Goal: Register for event/course

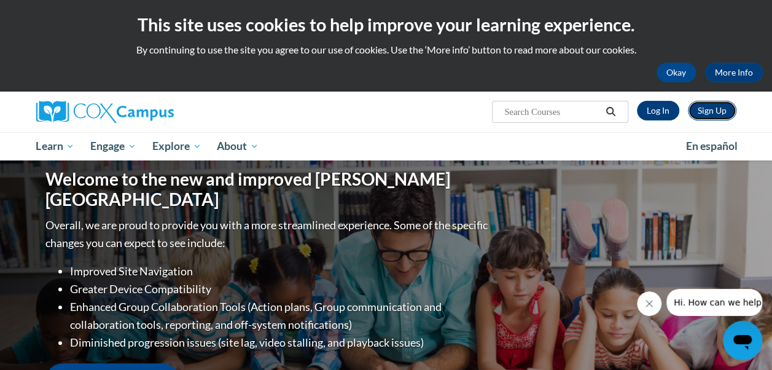
click at [717, 113] on link "Sign Up" at bounding box center [712, 111] width 48 height 20
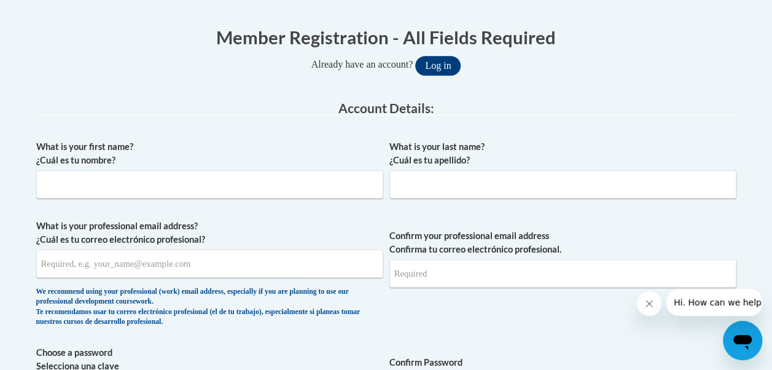
scroll to position [237, 0]
click at [289, 185] on input "What is your first name? ¿Cuál es tu nombre?" at bounding box center [209, 184] width 347 height 28
type input "whitney"
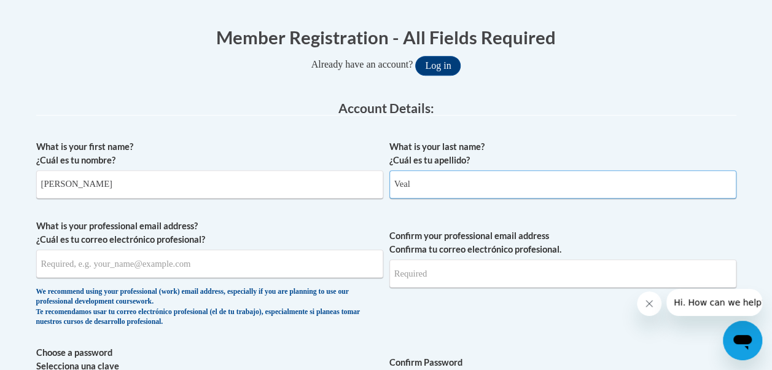
type input "Veal"
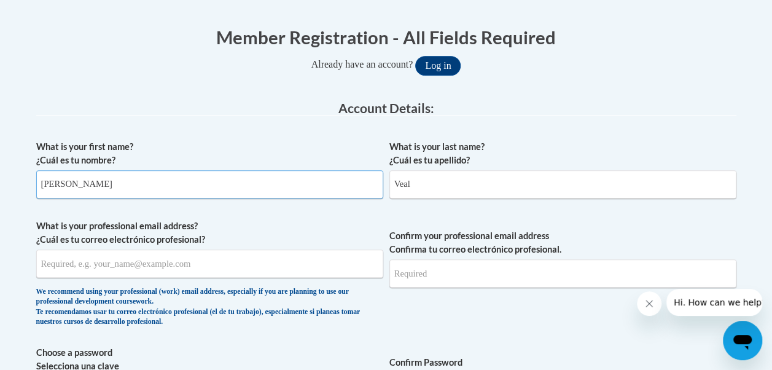
click at [45, 182] on input "whitney" at bounding box center [209, 184] width 347 height 28
type input "Whitney"
type input "wdveal@cps.edu"
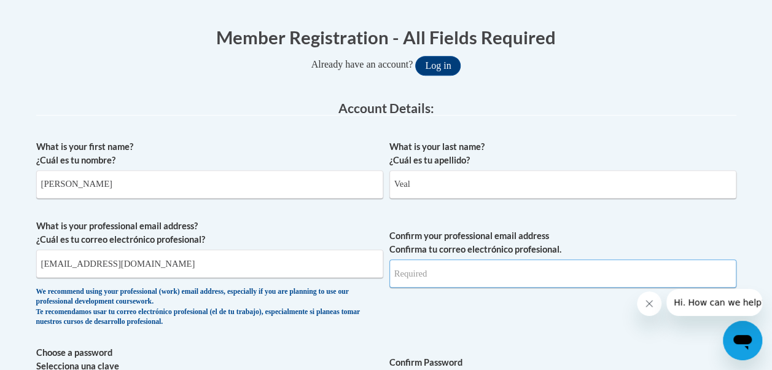
type input "wdveal@cps.edu"
drag, startPoint x: 139, startPoint y: 268, endPoint x: 31, endPoint y: 276, distance: 108.3
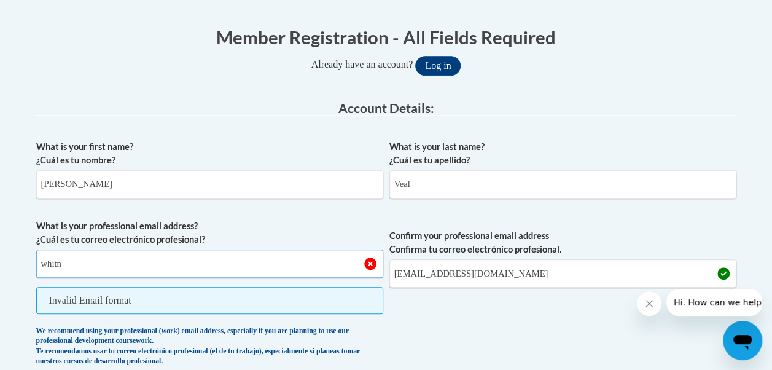
type input "whitney.veal@students.cau.edu"
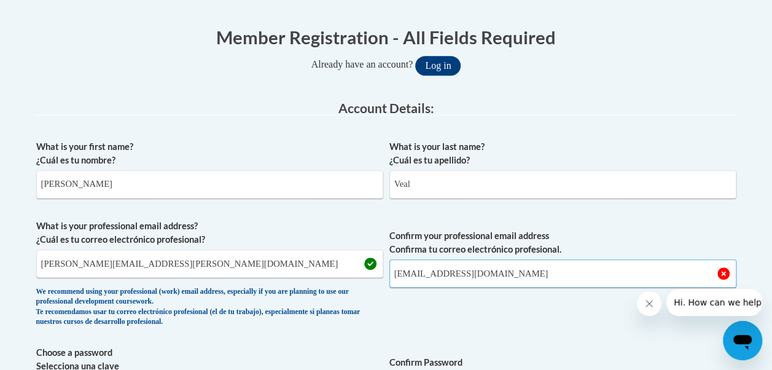
click at [467, 274] on input "wdveal@cps.edu" at bounding box center [562, 273] width 347 height 28
type input "w"
type input "whitney.veal@students.cau.edu"
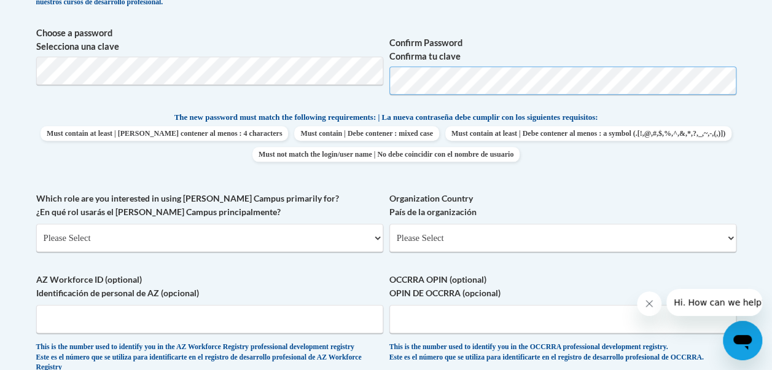
scroll to position [558, 0]
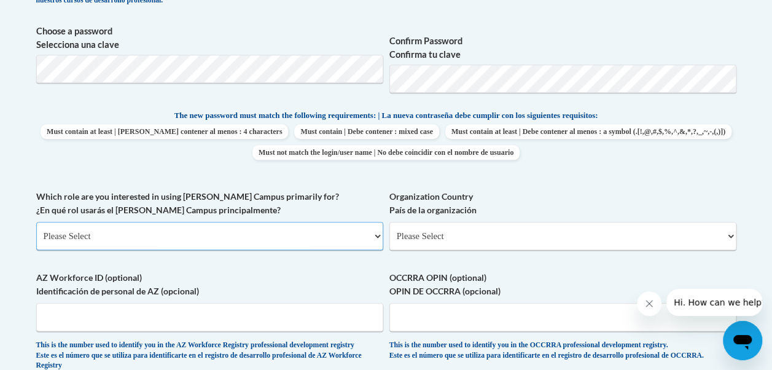
click at [376, 246] on select "Please Select College/University | Colegio/Universidad Community/Nonprofit Part…" at bounding box center [209, 236] width 347 height 28
select select "5a18ea06-2b54-4451-96f2-d152daf9eac5"
click at [36, 222] on select "Please Select College/University | Colegio/Universidad Community/Nonprofit Part…" at bounding box center [209, 236] width 347 height 28
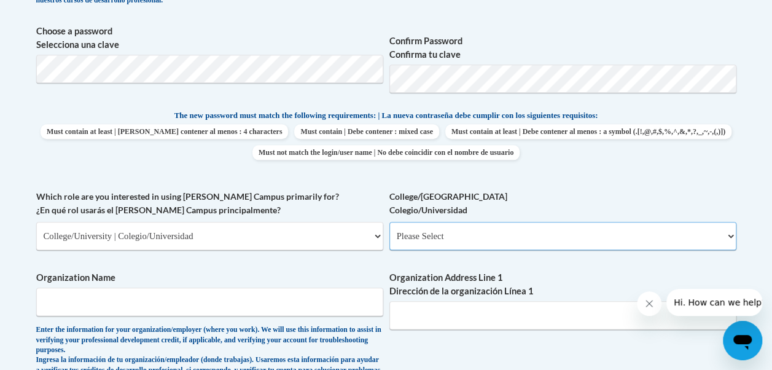
click at [518, 238] on select "Please Select College/University Staff | Empleado universitario College/Univers…" at bounding box center [562, 236] width 347 height 28
select select "99b32b07-cffc-426c-8bf6-0cd77760d84b"
click at [389, 222] on select "Please Select College/University Staff | Empleado universitario College/Univers…" at bounding box center [562, 236] width 347 height 28
click at [324, 306] on input "Organization Name" at bounding box center [209, 301] width 347 height 28
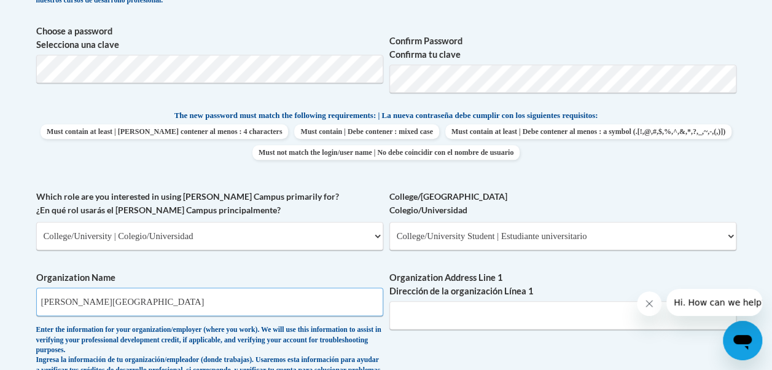
type input "Clark Atlanta University"
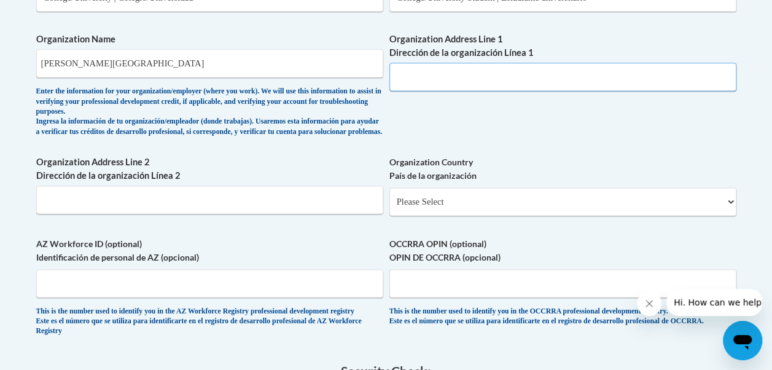
scroll to position [803, 0]
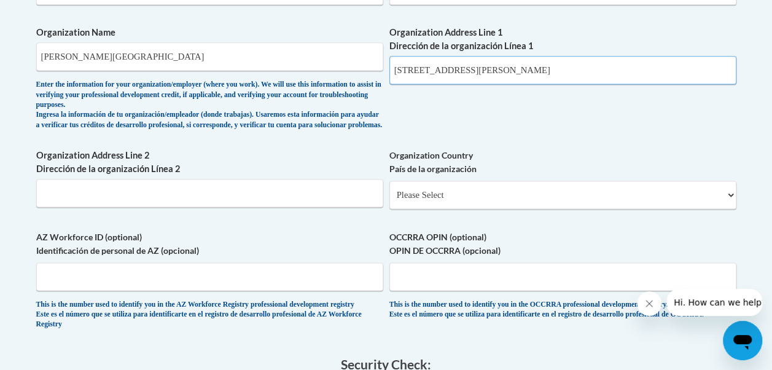
type input "233 James P Brawley Drive, SW"
click at [537, 206] on select "Please Select United States | Estados Unidos Outside of the United States | Fue…" at bounding box center [562, 194] width 347 height 28
select select "ad49bcad-a171-4b2e-b99c-48b446064914"
click at [389, 190] on select "Please Select United States | Estados Unidos Outside of the United States | Fue…" at bounding box center [562, 194] width 347 height 28
select select
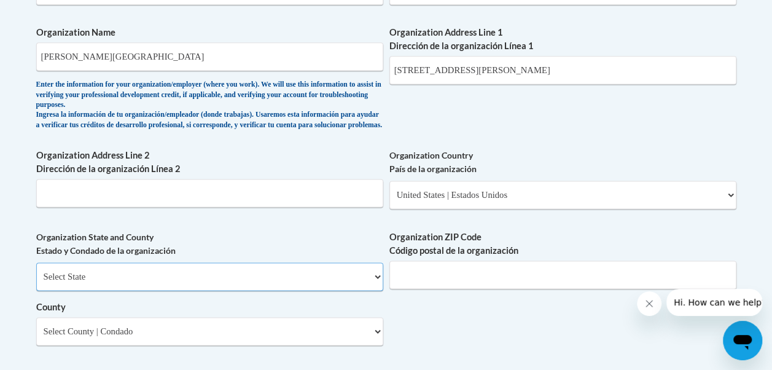
click at [113, 289] on select "Select State Alabama Alaska Arizona Arkansas California Colorado Connecticut De…" at bounding box center [209, 276] width 347 height 28
select select "Georgia"
click at [36, 271] on select "Select State Alabama Alaska Arizona Arkansas California Colorado Connecticut De…" at bounding box center [209, 276] width 347 height 28
click at [430, 279] on input "Organization ZIP Code Código postal de la organización" at bounding box center [562, 274] width 347 height 28
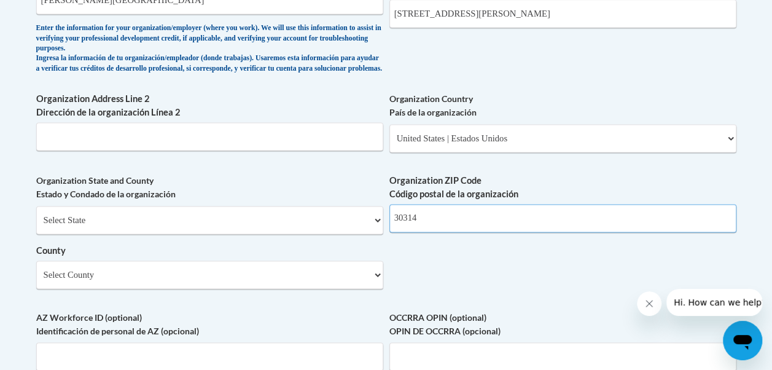
scroll to position [867, 0]
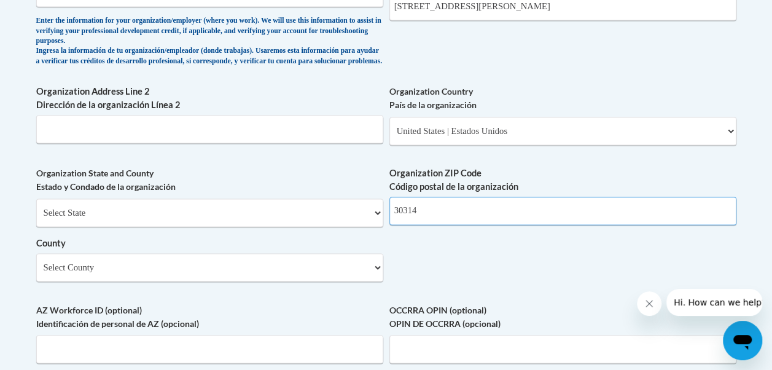
type input "30314"
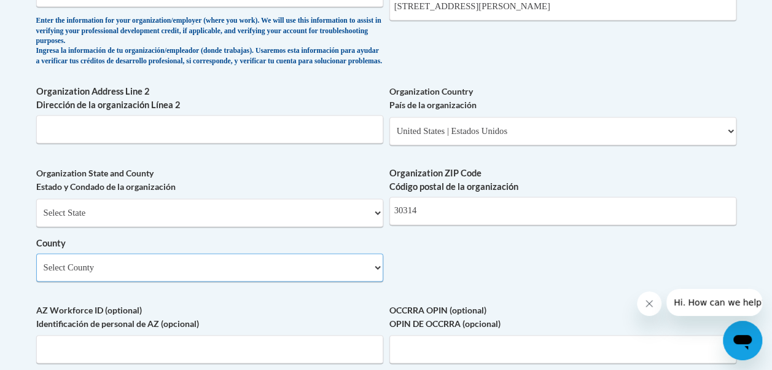
click at [319, 272] on select "Select County Appling Atkinson Bacon Baker Baldwin Banks Barrow Bartow Ben Hill…" at bounding box center [209, 267] width 347 height 28
drag, startPoint x: 319, startPoint y: 272, endPoint x: 430, endPoint y: 279, distance: 111.3
click at [377, 274] on select "Select County Appling Atkinson Bacon Baker Baldwin Banks Barrow Bartow Ben Hill…" at bounding box center [209, 267] width 347 height 28
select select "Fulton"
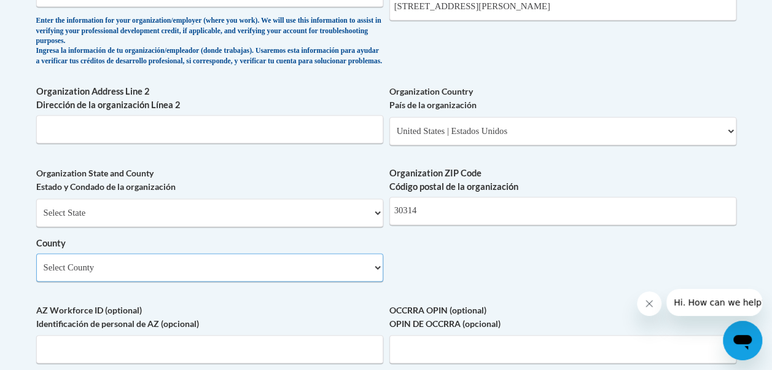
click at [36, 262] on select "Select County Appling Atkinson Bacon Baker Baldwin Banks Barrow Bartow Ben Hill…" at bounding box center [209, 267] width 347 height 28
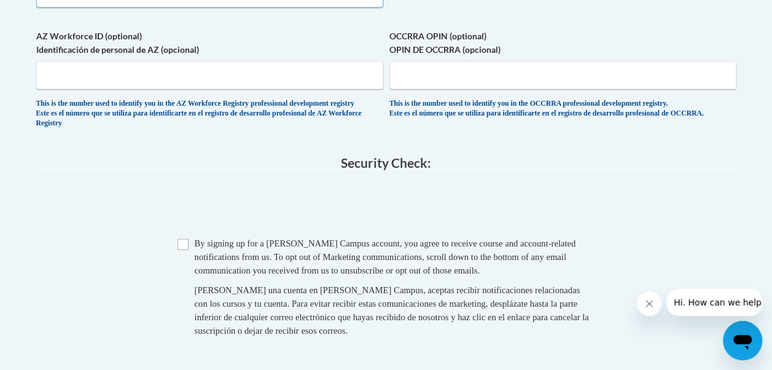
scroll to position [1165, 0]
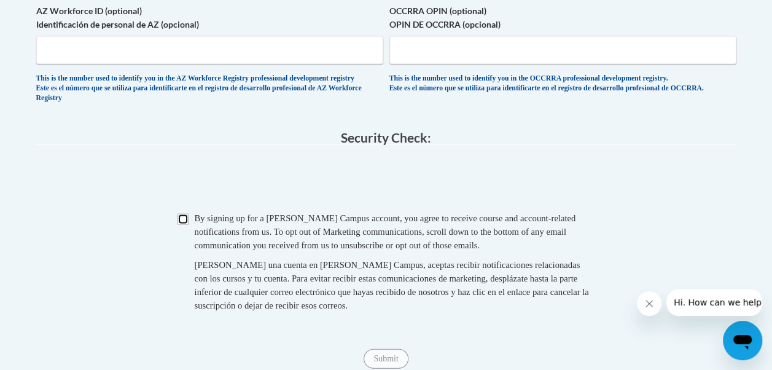
click at [183, 225] on input "Checkbox" at bounding box center [182, 219] width 11 height 11
checkbox input "true"
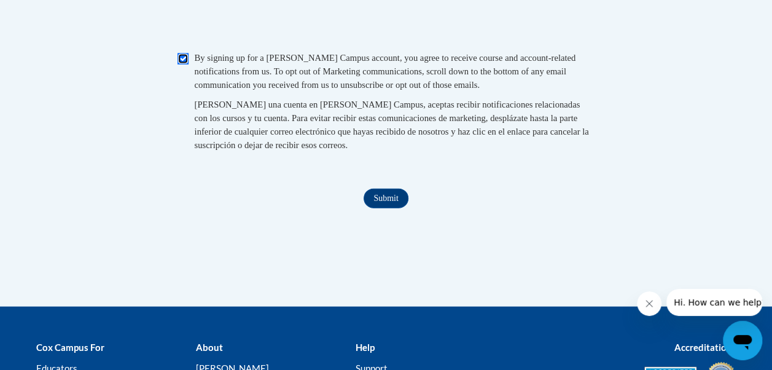
scroll to position [1335, 0]
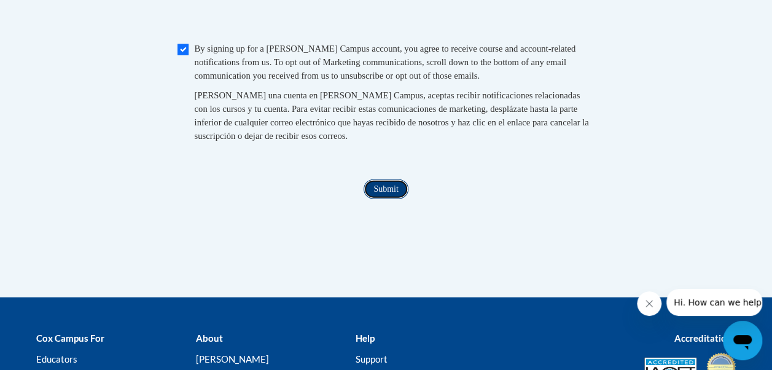
click at [387, 199] on input "Submit" at bounding box center [385, 189] width 44 height 20
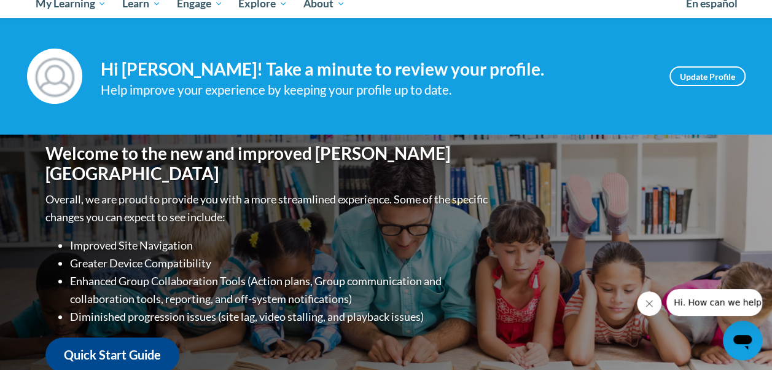
scroll to position [128, 0]
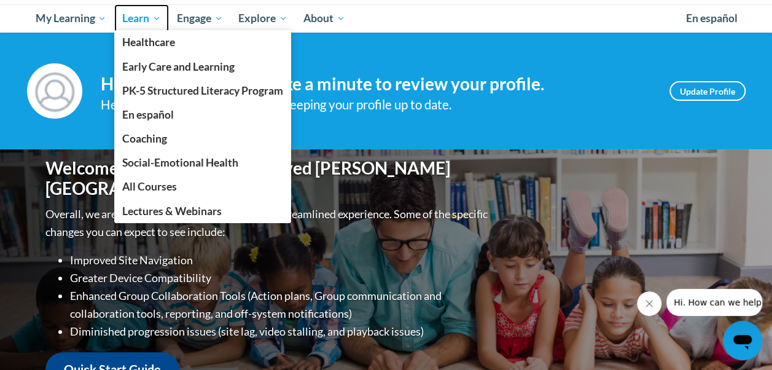
click at [146, 18] on span "Learn" at bounding box center [141, 18] width 39 height 15
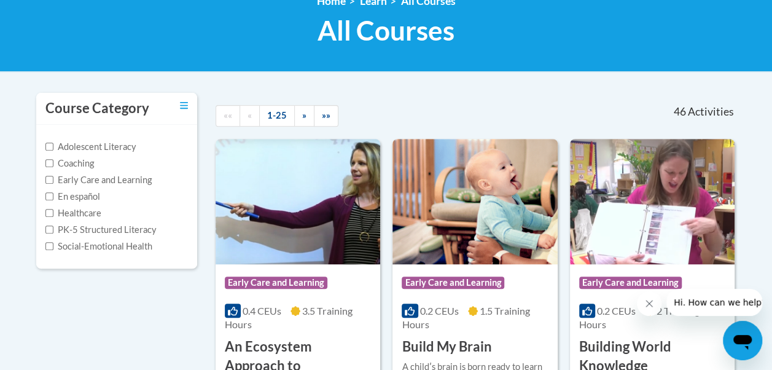
scroll to position [185, 0]
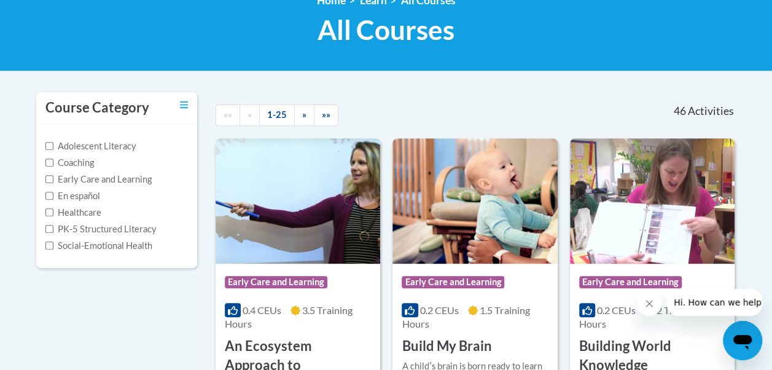
click at [143, 184] on label "Early Care and Learning" at bounding box center [98, 180] width 106 height 14
click at [53, 183] on input "Early Care and Learning" at bounding box center [49, 179] width 8 height 8
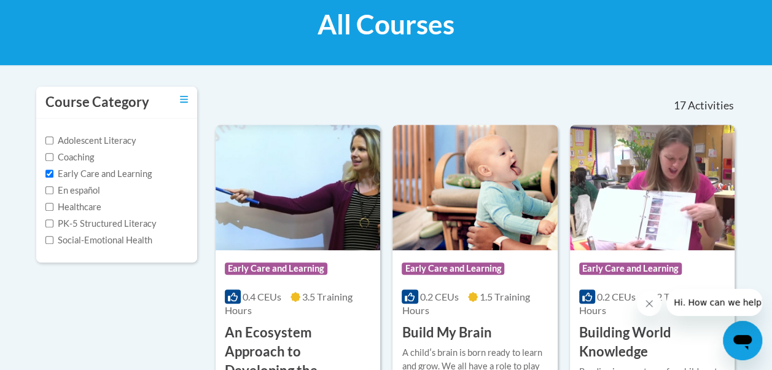
scroll to position [190, 0]
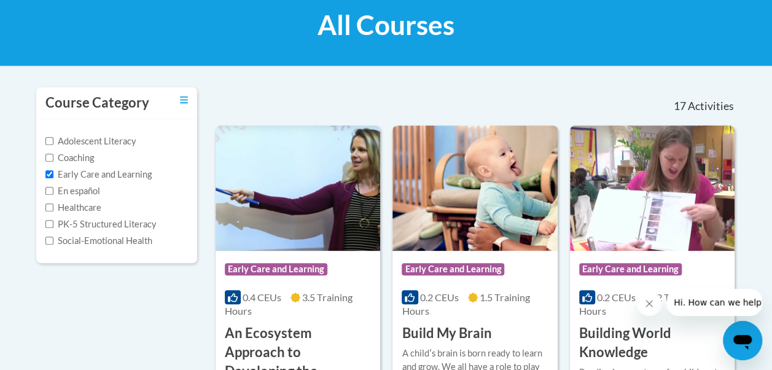
click at [55, 176] on label "Early Care and Learning" at bounding box center [98, 175] width 106 height 14
click at [53, 176] on input "Early Care and Learning" at bounding box center [49, 174] width 8 height 8
checkbox input "false"
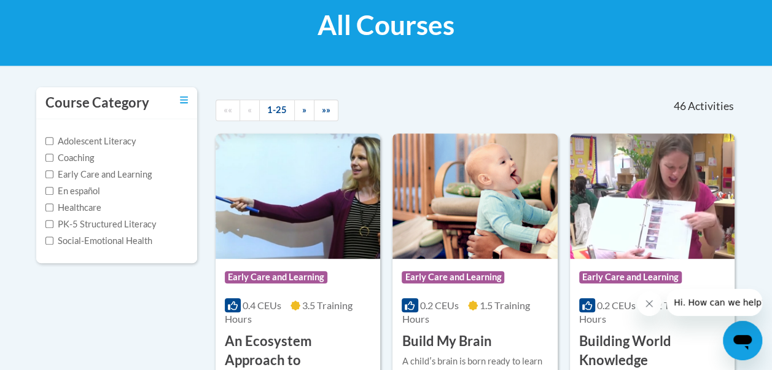
click at [55, 141] on label "Adolescent Literacy" at bounding box center [90, 141] width 91 height 14
click at [53, 141] on input "Adolescent Literacy" at bounding box center [49, 141] width 8 height 8
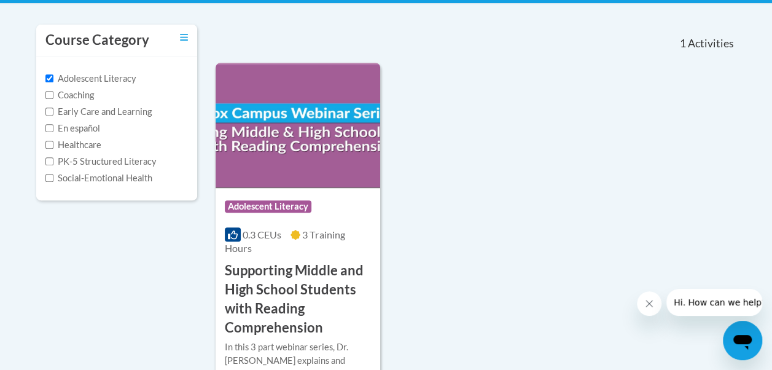
scroll to position [281, 0]
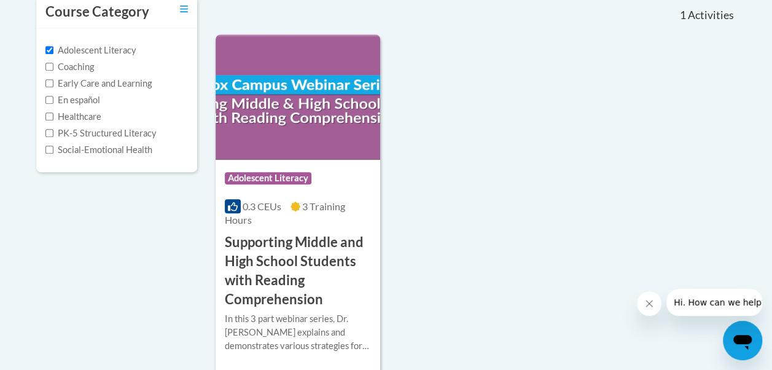
click at [51, 55] on label "Adolescent Literacy" at bounding box center [90, 51] width 91 height 14
click at [51, 54] on input "Adolescent Literacy" at bounding box center [49, 50] width 8 height 8
checkbox input "false"
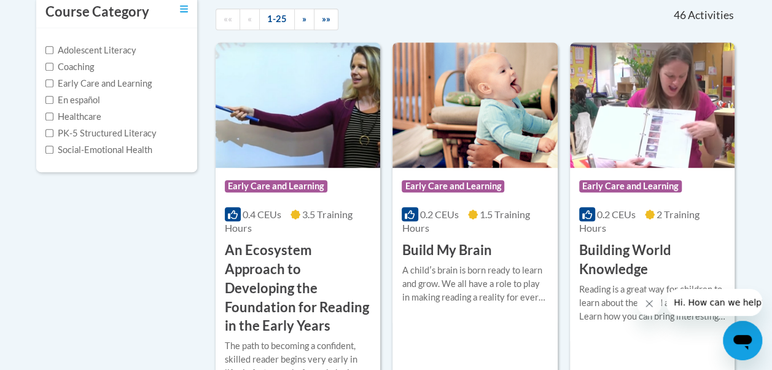
click at [125, 134] on label "PK-5 Structured Literacy" at bounding box center [100, 133] width 111 height 14
click at [53, 134] on input "PK-5 Structured Literacy" at bounding box center [49, 133] width 8 height 8
checkbox input "true"
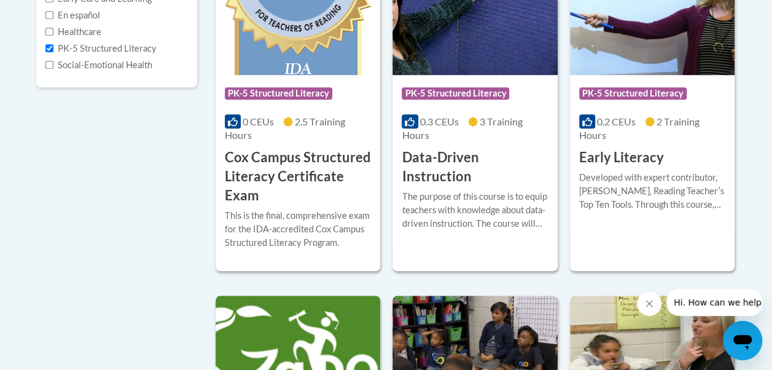
scroll to position [367, 0]
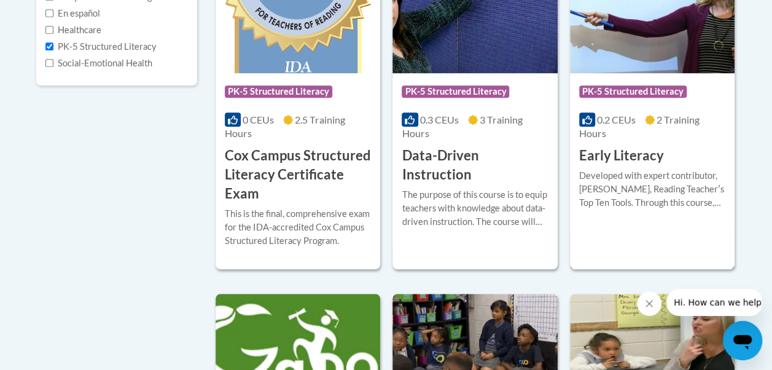
click at [661, 185] on div "Developed with expert contributor, Dr. Deborah Glaser, Reading Teacherʹs Top Te…" at bounding box center [652, 189] width 146 height 41
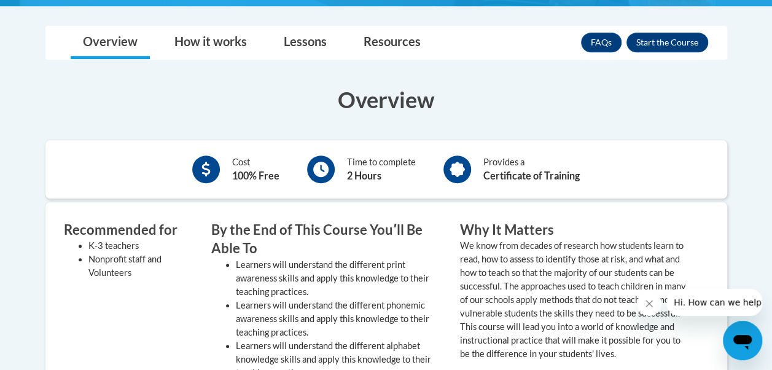
scroll to position [342, 0]
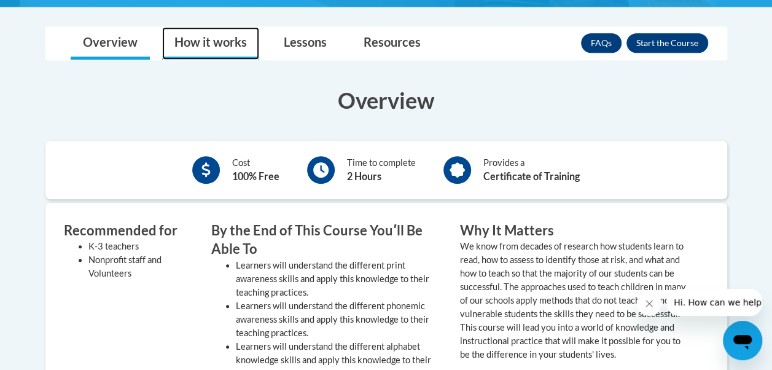
click at [226, 47] on link "How it works" at bounding box center [210, 43] width 97 height 33
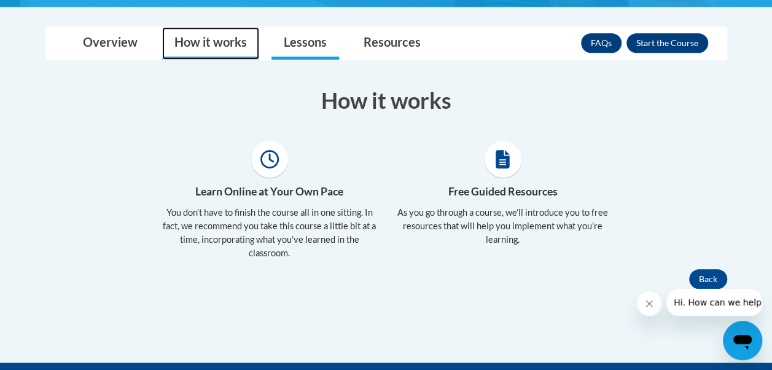
click at [310, 44] on link "Lessons" at bounding box center [305, 43] width 68 height 33
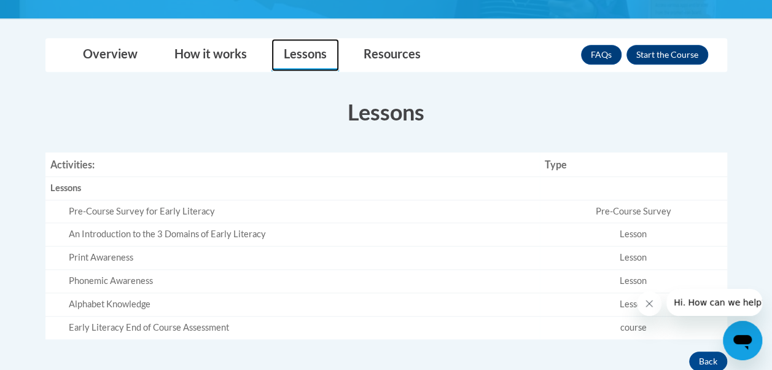
scroll to position [328, 0]
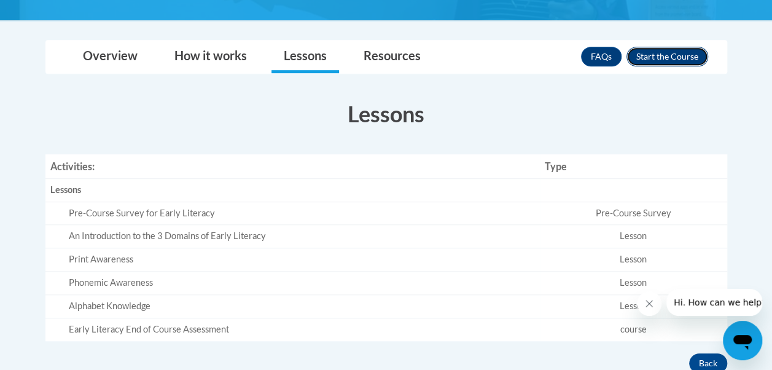
click at [678, 53] on button "Enroll" at bounding box center [667, 57] width 82 height 20
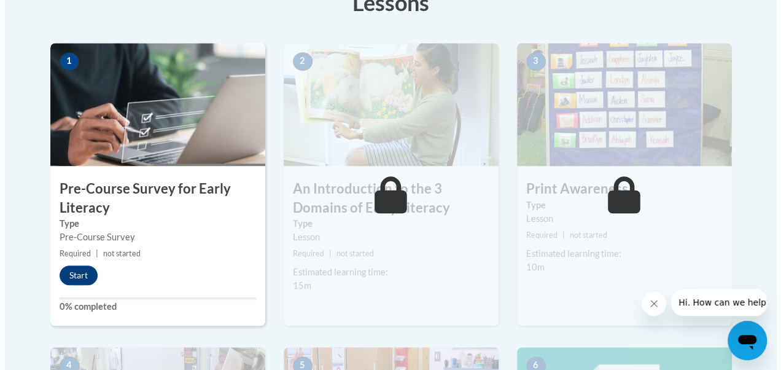
scroll to position [370, 0]
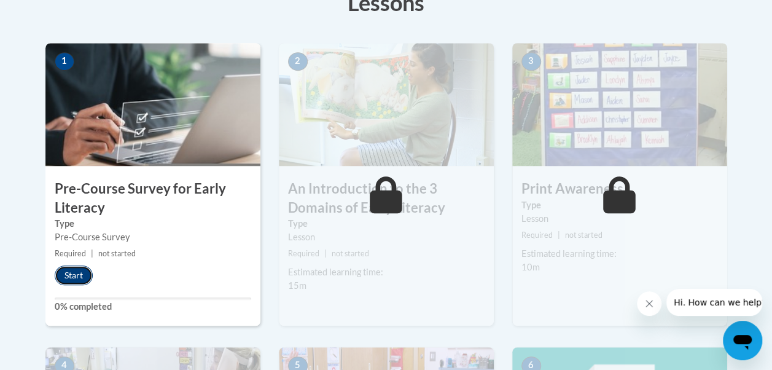
click at [85, 274] on button "Start" at bounding box center [74, 275] width 38 height 20
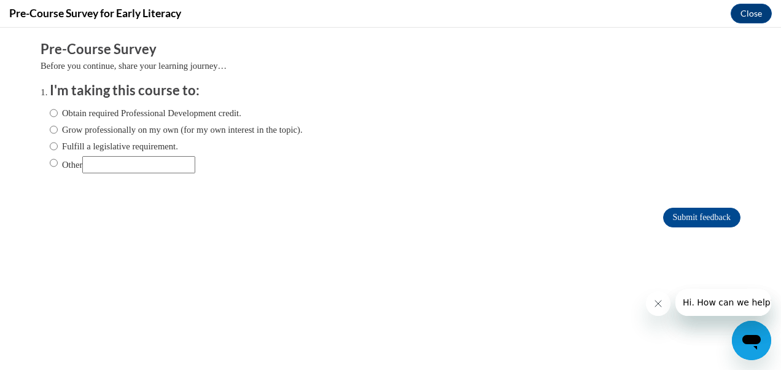
scroll to position [0, 0]
click at [50, 161] on input "Other" at bounding box center [54, 163] width 8 height 14
radio input "true"
click at [95, 166] on input "Other" at bounding box center [138, 164] width 113 height 17
type input "Coursework"
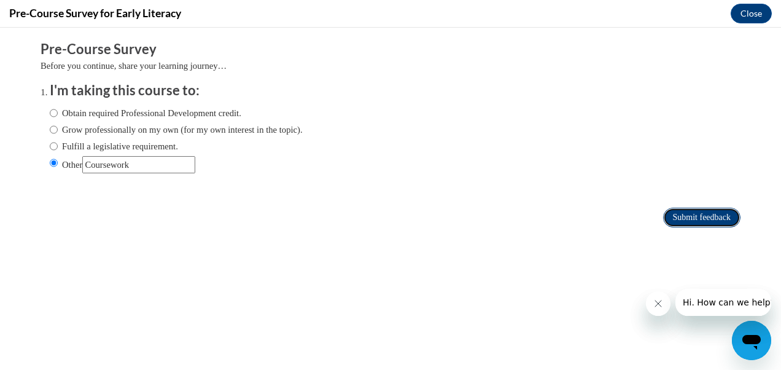
click at [708, 220] on input "Submit feedback" at bounding box center [701, 217] width 77 height 20
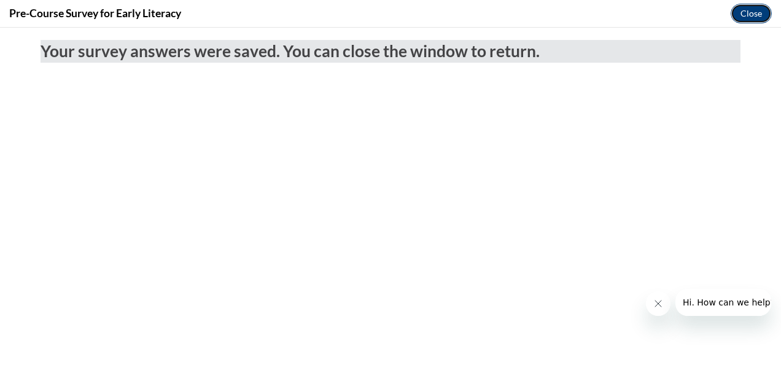
click at [755, 21] on button "Close" at bounding box center [751, 14] width 41 height 20
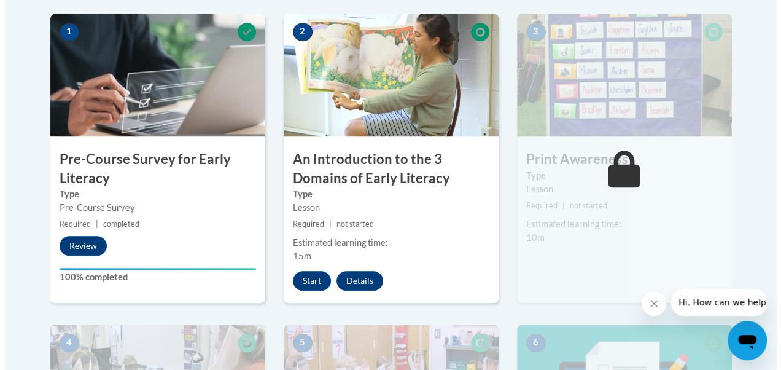
scroll to position [397, 0]
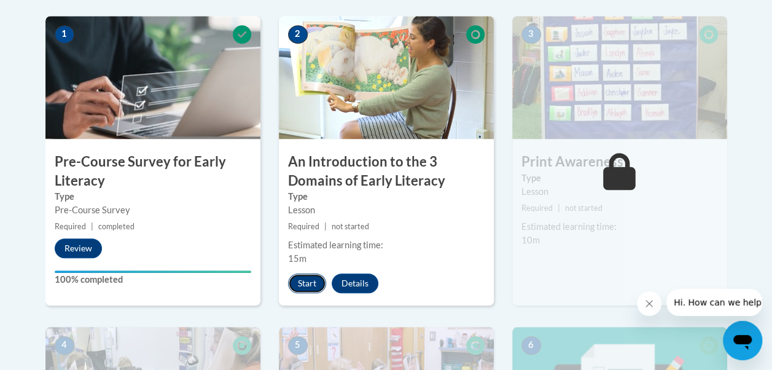
click at [308, 290] on button "Start" at bounding box center [307, 283] width 38 height 20
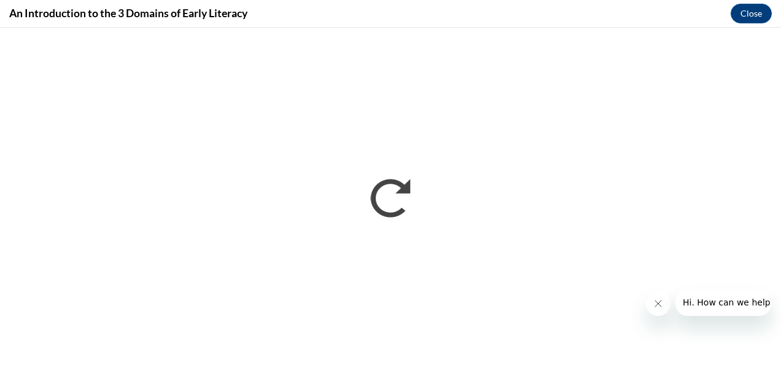
scroll to position [0, 0]
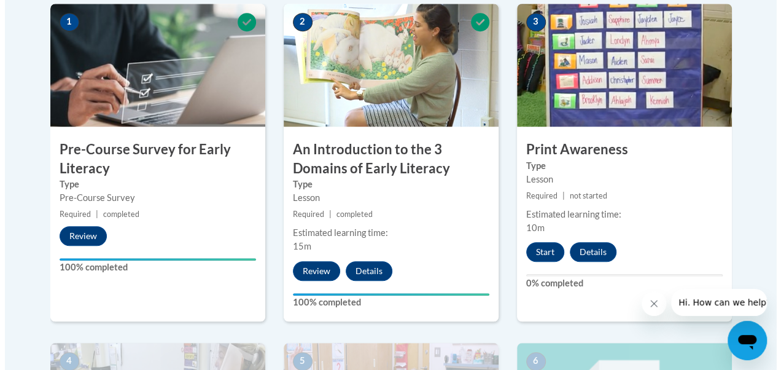
scroll to position [409, 0]
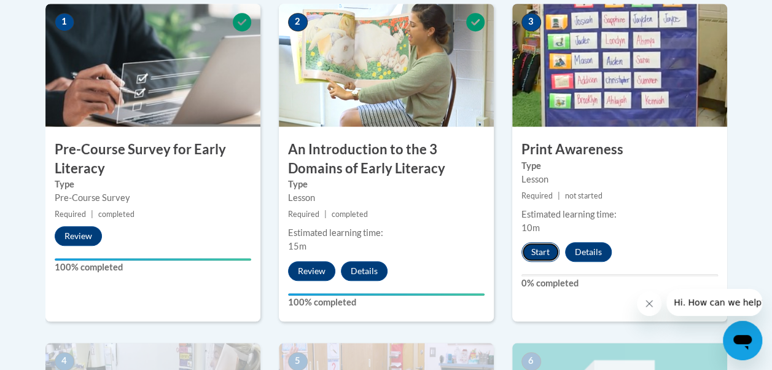
click at [540, 252] on button "Start" at bounding box center [540, 252] width 38 height 20
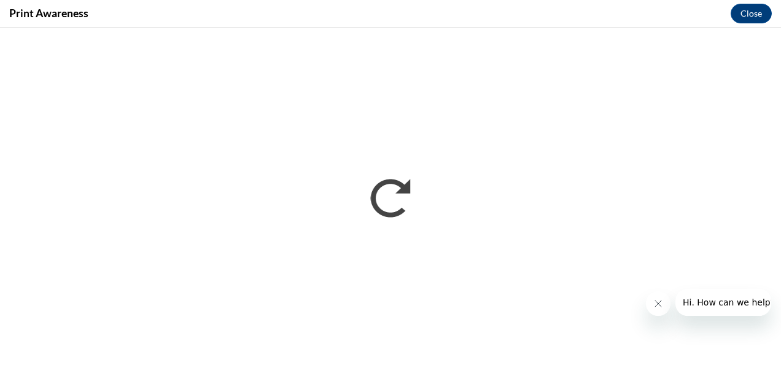
scroll to position [0, 0]
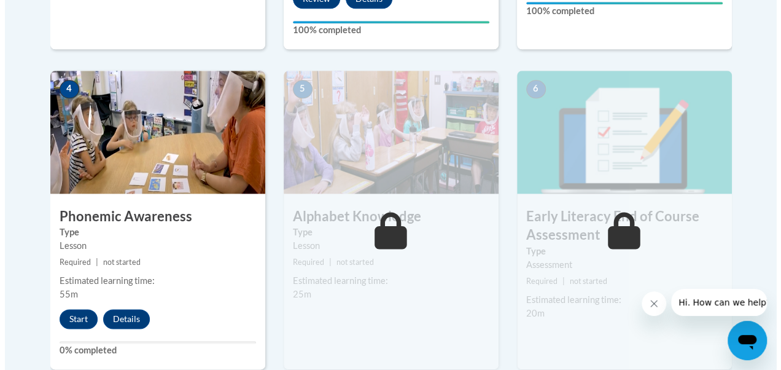
scroll to position [681, 0]
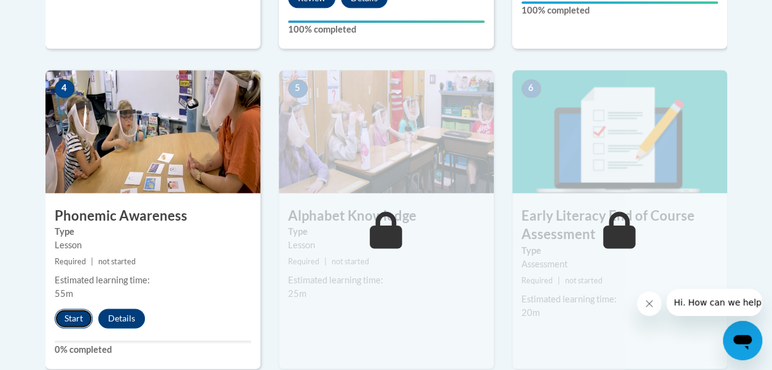
click at [77, 320] on button "Start" at bounding box center [74, 318] width 38 height 20
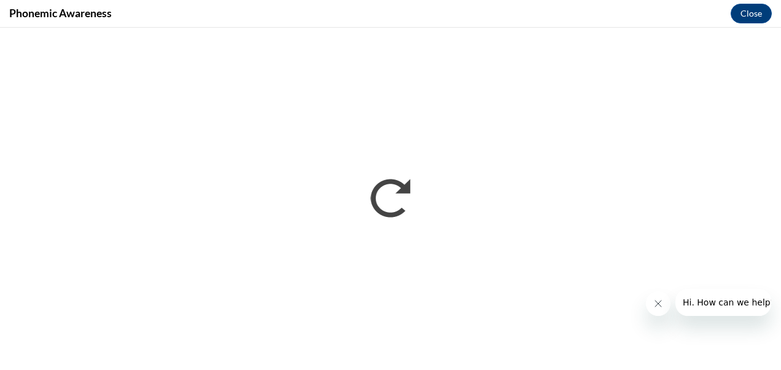
scroll to position [0, 0]
click at [654, 300] on icon "Close message from company" at bounding box center [657, 303] width 6 height 6
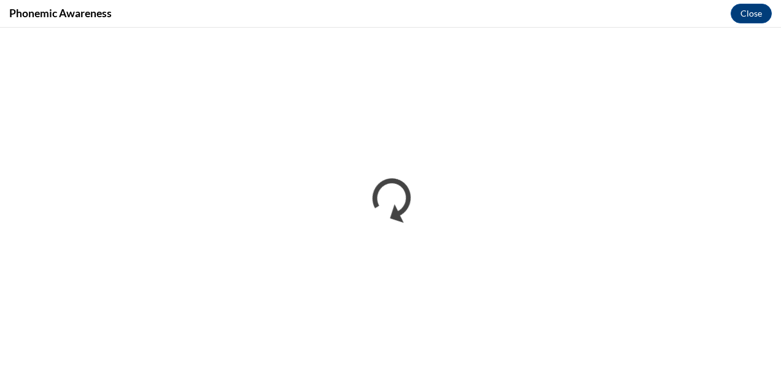
click at [771, 21] on div "Phonemic Awareness Close" at bounding box center [390, 14] width 781 height 28
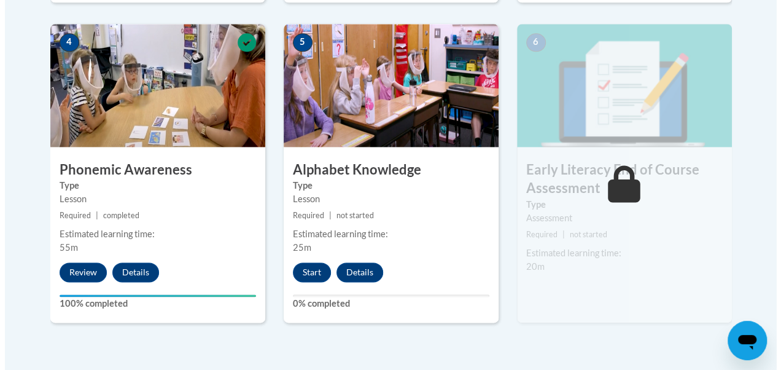
scroll to position [728, 0]
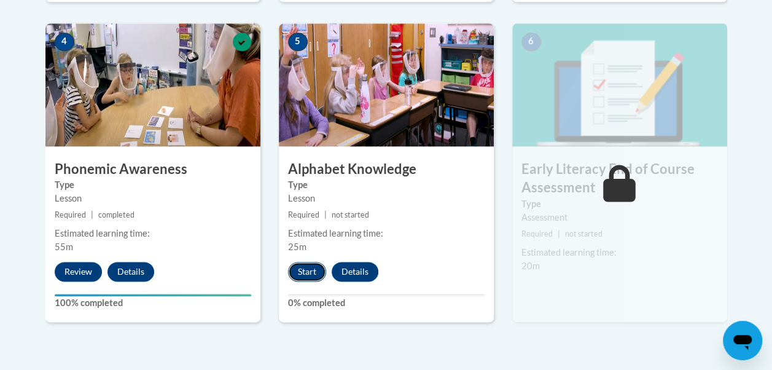
click at [309, 279] on button "Start" at bounding box center [307, 272] width 38 height 20
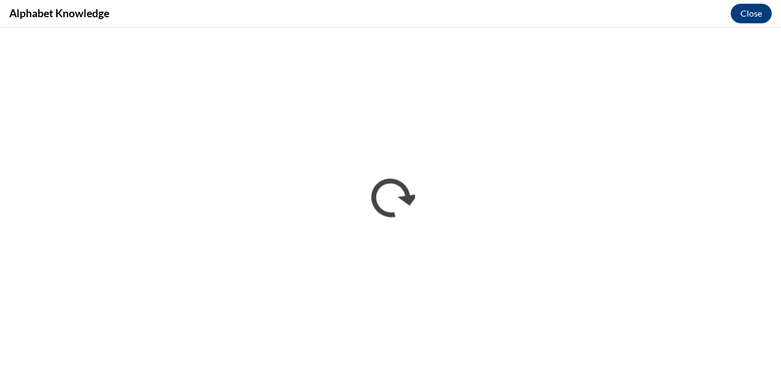
scroll to position [0, 0]
